Goal: Find specific page/section

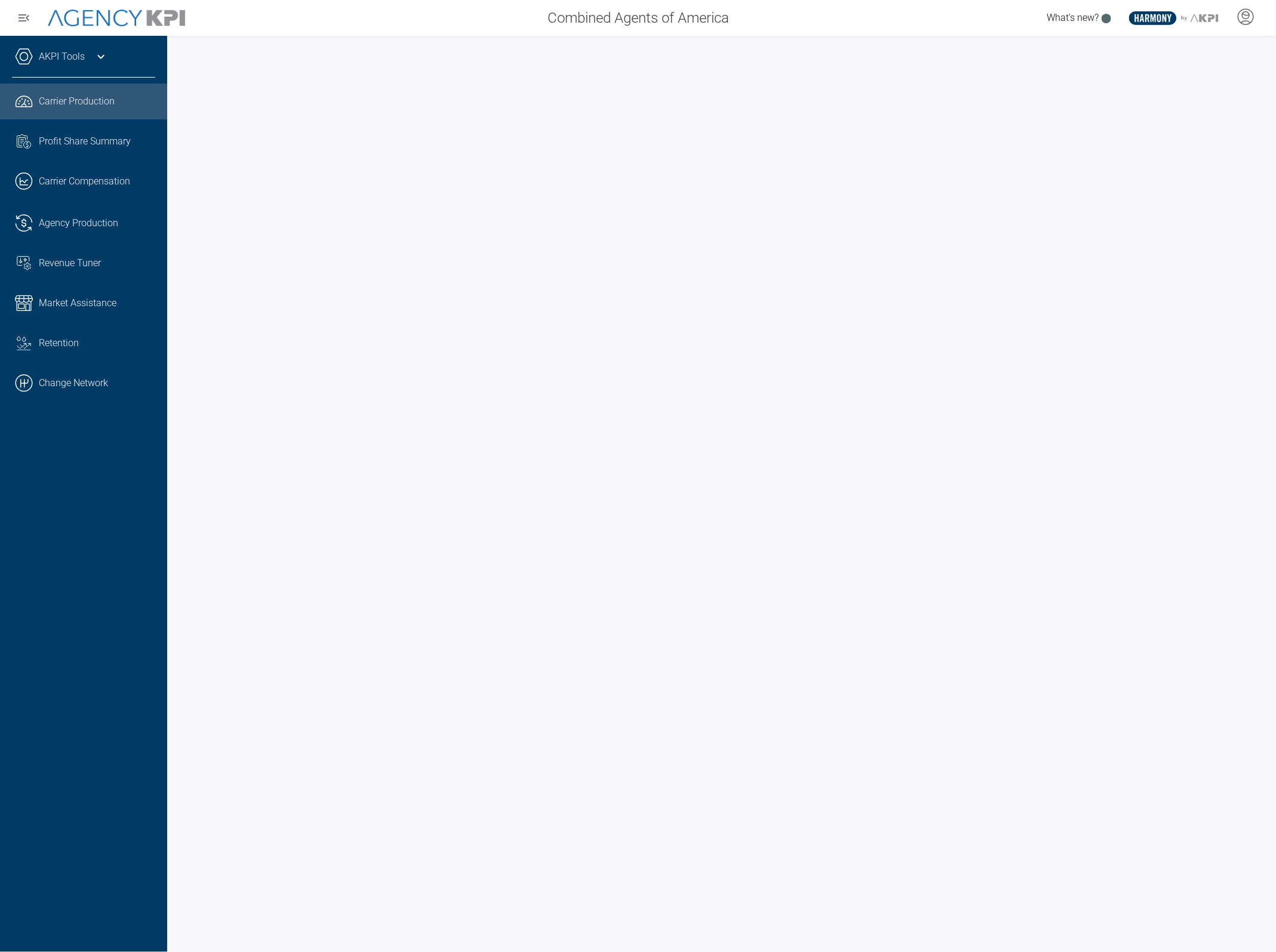
click at [88, 60] on div "AKPI Tools" at bounding box center [83, 63] width 143 height 30
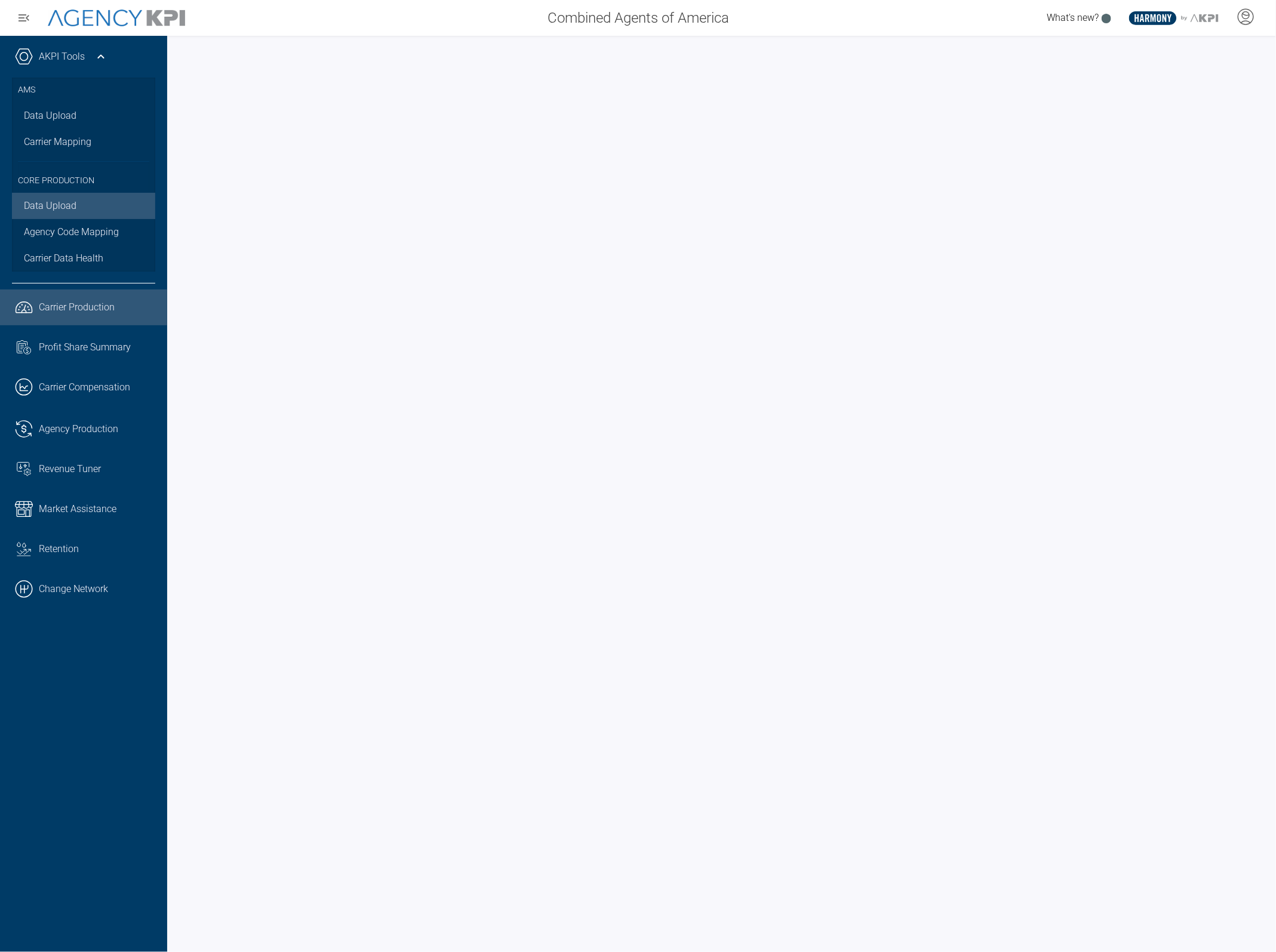
click at [49, 204] on link "Data Upload" at bounding box center [83, 206] width 143 height 26
click at [63, 263] on span "Carrier Data Health" at bounding box center [63, 259] width 80 height 14
click at [38, 299] on link ".cls-1{fill:none;stroke:#221f20;stroke-linecap:round;stroke-linejoin:round;stro…" at bounding box center [83, 308] width 167 height 36
